Goal: Navigation & Orientation: Find specific page/section

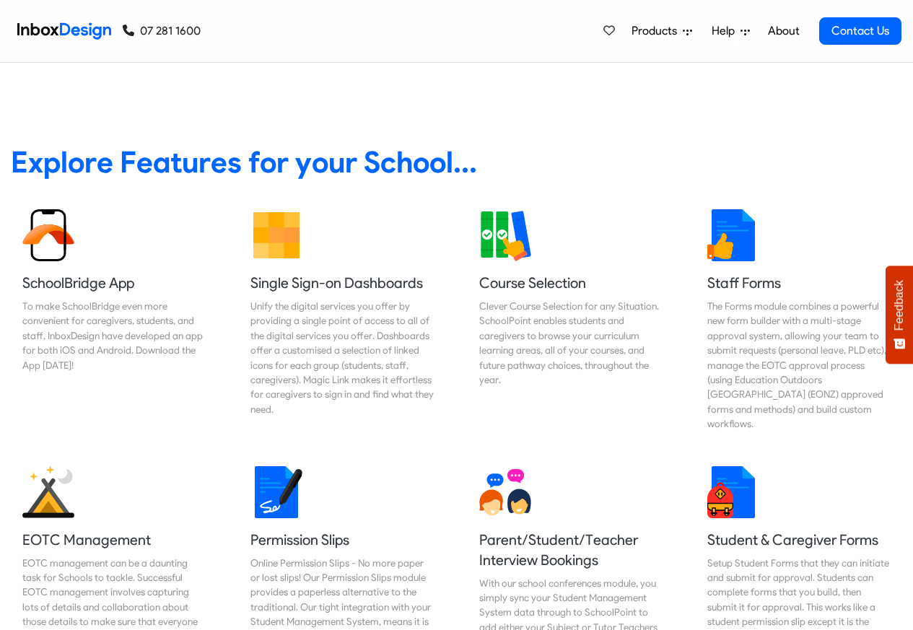
scroll to position [606, 0]
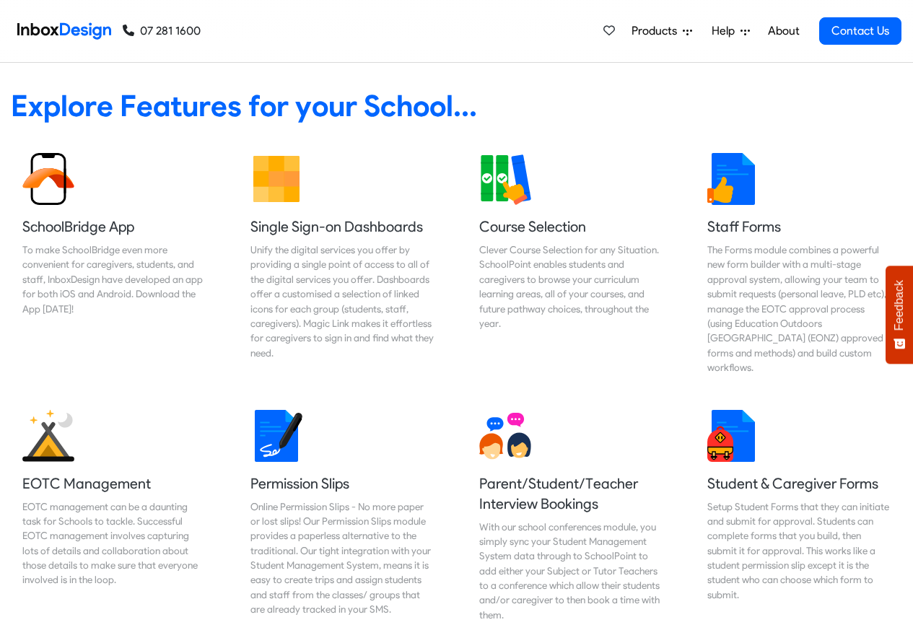
click at [668, 31] on span "Products" at bounding box center [656, 30] width 51 height 17
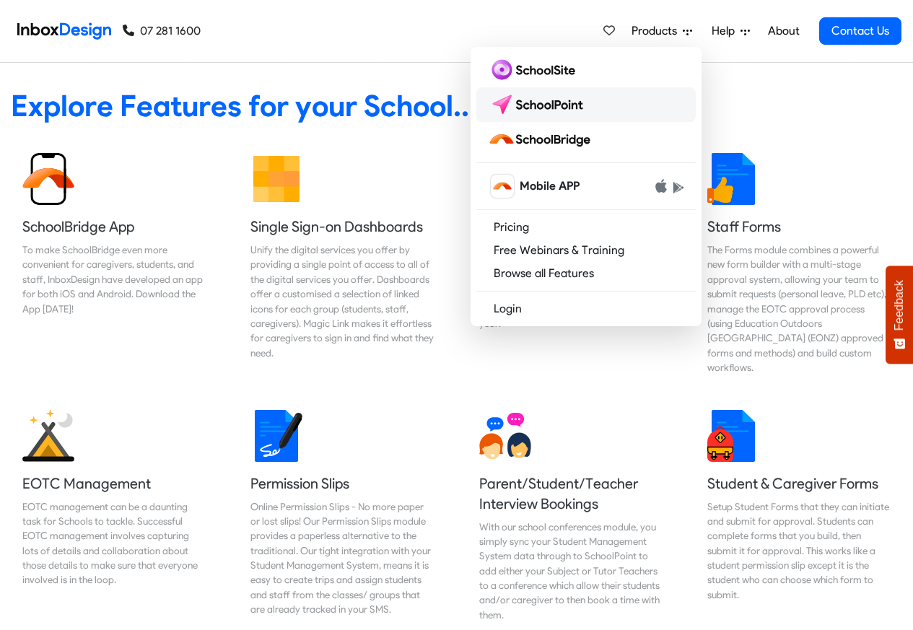
click at [535, 104] on img at bounding box center [539, 104] width 102 height 23
